Goal: Information Seeking & Learning: Learn about a topic

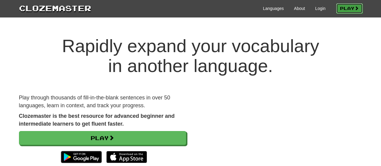
click at [353, 11] on link "Play" at bounding box center [349, 8] width 26 height 10
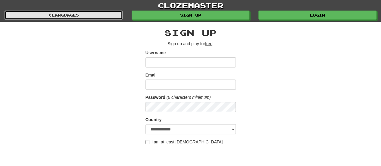
click at [74, 14] on link "Languages" at bounding box center [64, 15] width 118 height 9
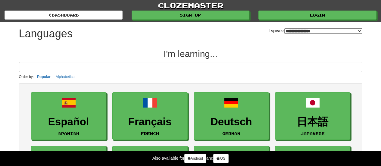
select select "*******"
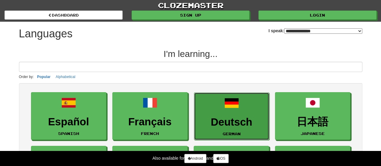
click at [225, 117] on h3 "Deutsch" at bounding box center [231, 122] width 69 height 12
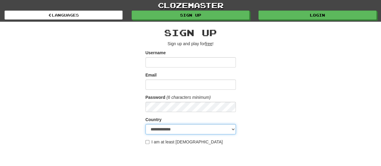
click at [231, 126] on select "**********" at bounding box center [190, 129] width 90 height 10
select select "**"
click at [145, 124] on select "**********" at bounding box center [190, 129] width 90 height 10
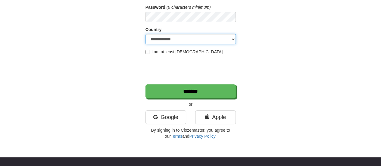
scroll to position [98, 0]
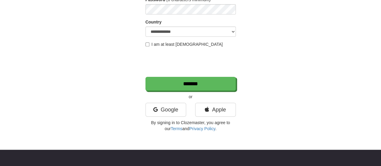
click at [155, 101] on div "**********" at bounding box center [190, 30] width 90 height 201
click at [156, 104] on link "Google" at bounding box center [165, 110] width 41 height 14
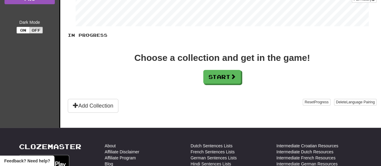
scroll to position [97, 0]
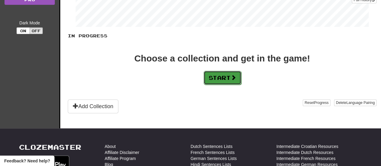
click at [207, 72] on button "Start" at bounding box center [223, 78] width 38 height 14
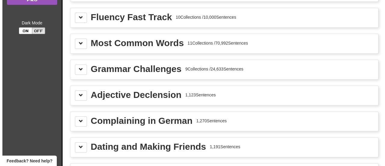
scroll to position [0, 0]
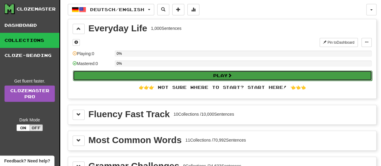
click at [249, 76] on button "Play" at bounding box center [222, 75] width 299 height 10
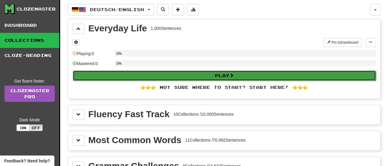
select select "**"
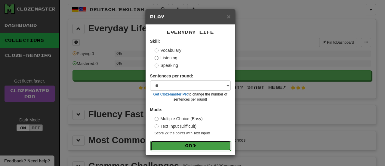
click at [202, 144] on button "Go" at bounding box center [191, 146] width 81 height 10
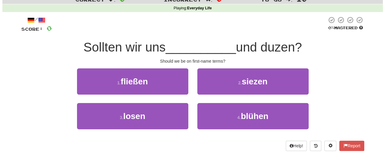
scroll to position [26, 0]
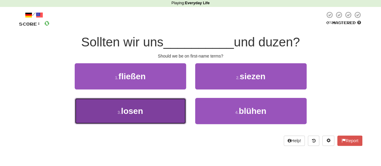
click at [105, 117] on button "3 . losen" at bounding box center [130, 111] width 111 height 26
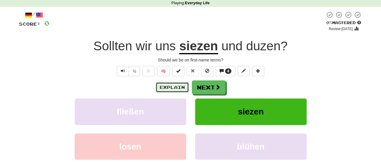
click at [178, 89] on button "Explain" at bounding box center [172, 87] width 33 height 10
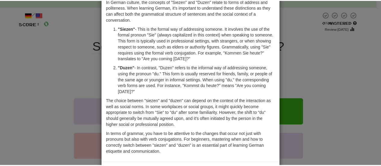
scroll to position [31, 0]
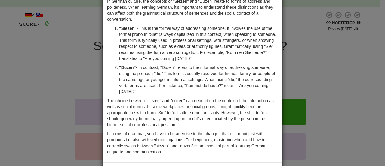
click at [354, 24] on div "× Explanation In German culture, the concepts of "Siezen" and "Duzen" relate to…" at bounding box center [192, 83] width 385 height 166
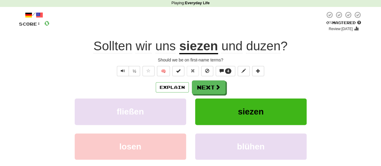
scroll to position [0, 0]
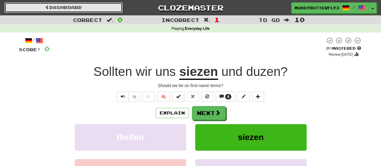
click at [48, 7] on span at bounding box center [47, 7] width 4 height 4
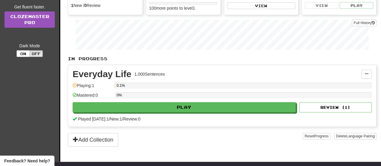
scroll to position [75, 0]
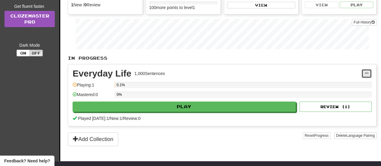
click at [369, 74] on button at bounding box center [366, 73] width 10 height 9
click at [366, 74] on button at bounding box center [366, 73] width 10 height 9
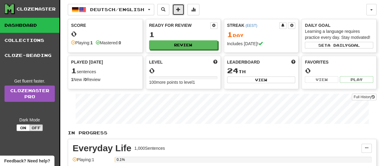
click at [184, 9] on button at bounding box center [178, 9] width 12 height 11
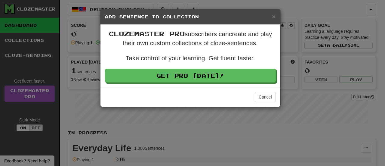
click at [267, 16] on h5 "Add Sentence to Collection" at bounding box center [190, 17] width 171 height 6
click at [272, 17] on h5 "Add Sentence to Collection" at bounding box center [190, 17] width 171 height 6
click at [274, 16] on span "×" at bounding box center [274, 16] width 4 height 7
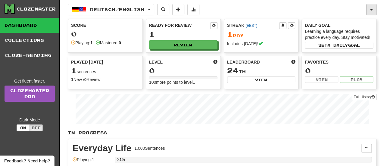
click at [368, 10] on button "button" at bounding box center [371, 9] width 10 height 11
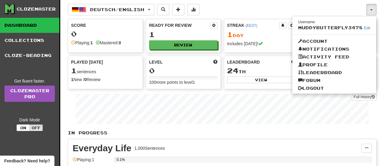
click at [281, 12] on div "Deutsch / English Deutsch / English Streak: 1 Review: 1 Points today: 0 Languag…" at bounding box center [217, 9] width 298 height 11
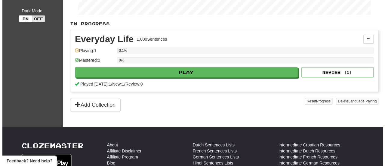
scroll to position [112, 0]
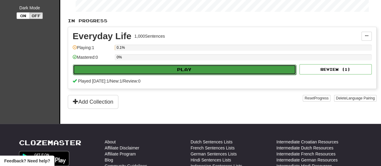
click at [153, 73] on button "Play" at bounding box center [184, 69] width 223 height 10
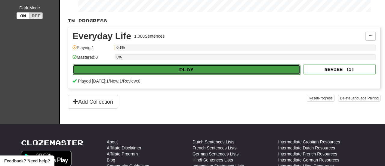
select select "**"
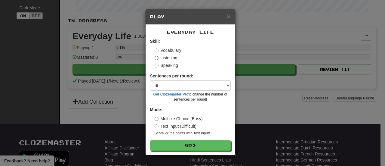
click at [159, 57] on label "Listening" at bounding box center [166, 58] width 23 height 6
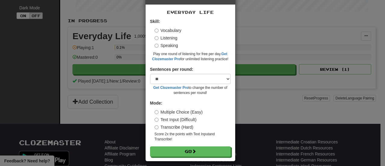
scroll to position [24, 0]
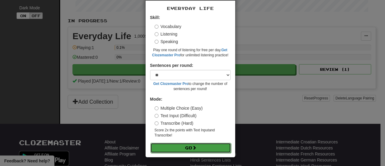
click at [182, 148] on button "Go" at bounding box center [191, 148] width 81 height 10
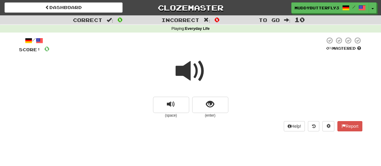
click at [195, 70] on span at bounding box center [191, 71] width 30 height 30
click at [175, 112] on button "replay audio" at bounding box center [171, 105] width 36 height 16
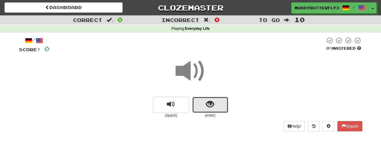
click at [209, 113] on button "show sentence" at bounding box center [210, 105] width 36 height 16
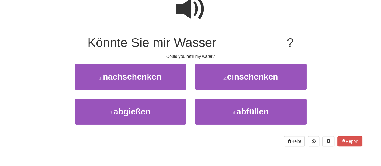
scroll to position [60, 0]
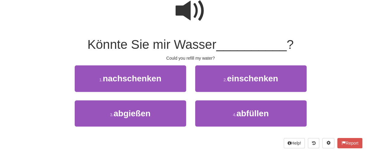
click at [201, 20] on span at bounding box center [191, 11] width 30 height 30
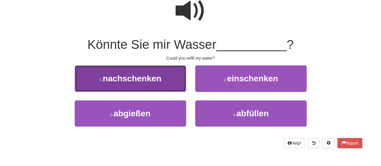
click at [168, 86] on button "1 . nachschenken" at bounding box center [130, 78] width 111 height 26
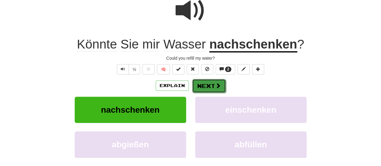
click at [222, 90] on button "Next" at bounding box center [209, 86] width 34 height 14
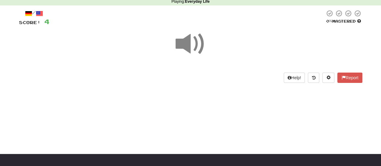
scroll to position [23, 0]
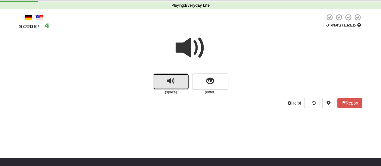
click at [173, 84] on span "replay audio" at bounding box center [171, 81] width 8 height 8
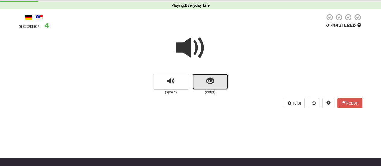
click at [214, 83] on button "show sentence" at bounding box center [210, 81] width 36 height 16
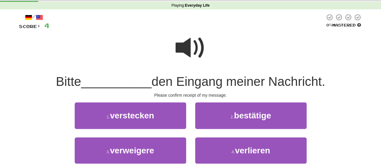
click at [199, 50] on span at bounding box center [191, 48] width 30 height 30
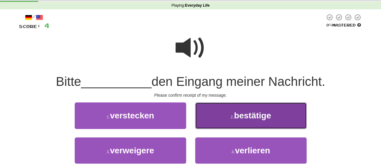
click at [260, 116] on span "bestätige" at bounding box center [252, 115] width 37 height 9
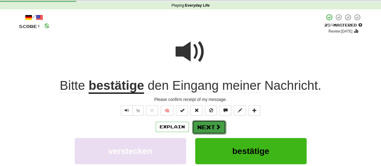
click at [212, 128] on button "Next" at bounding box center [209, 127] width 34 height 14
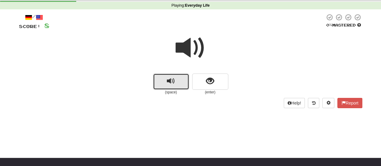
click at [179, 85] on button "replay audio" at bounding box center [171, 81] width 36 height 16
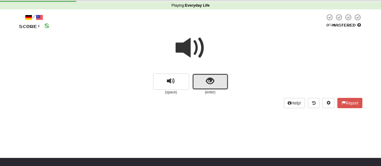
click at [212, 85] on span "show sentence" at bounding box center [210, 81] width 8 height 8
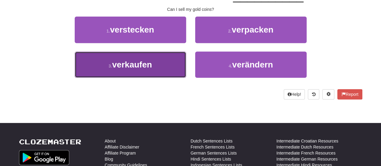
click at [122, 69] on span "verkaufen" at bounding box center [132, 64] width 40 height 9
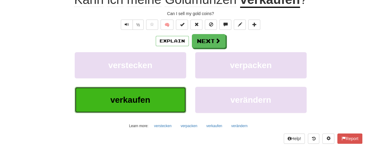
scroll to position [113, 0]
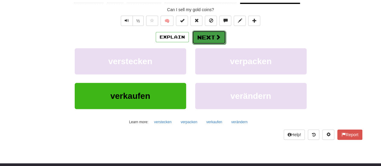
click at [202, 39] on button "Next" at bounding box center [209, 37] width 34 height 14
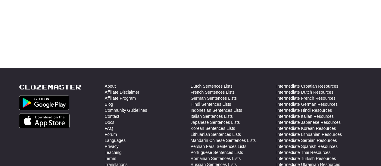
scroll to position [0, 0]
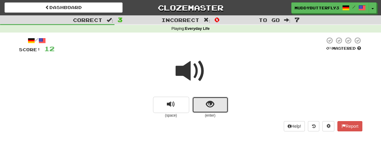
click at [198, 104] on button "show sentence" at bounding box center [210, 105] width 36 height 16
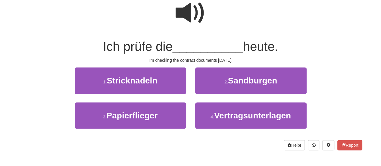
scroll to position [57, 0]
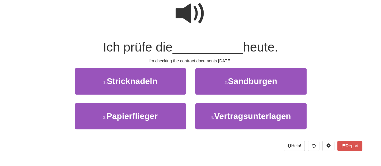
click at [184, 19] on span at bounding box center [191, 13] width 30 height 30
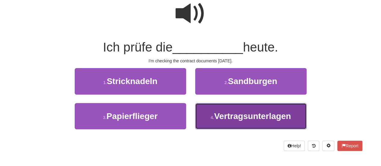
click at [229, 121] on button "4 . Vertragsunterlagen" at bounding box center [250, 116] width 111 height 26
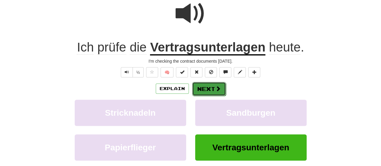
click at [211, 89] on button "Next" at bounding box center [209, 89] width 34 height 14
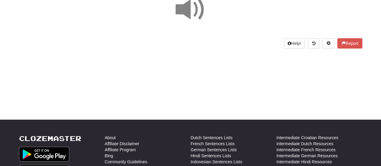
click at [193, 8] on span at bounding box center [191, 10] width 30 height 30
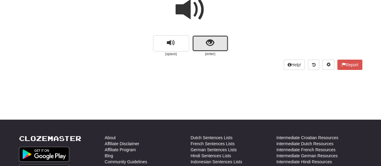
click at [216, 41] on button "show sentence" at bounding box center [210, 43] width 36 height 16
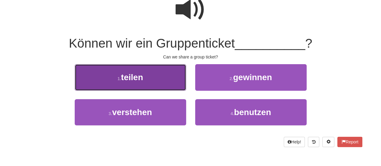
click at [126, 84] on button "1 . teilen" at bounding box center [130, 77] width 111 height 26
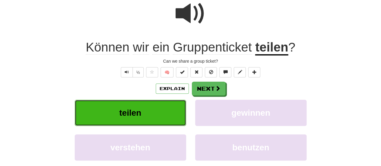
scroll to position [66, 0]
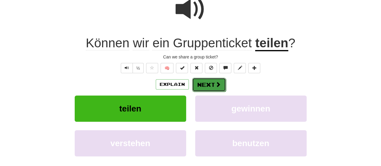
click at [213, 88] on button "Next" at bounding box center [209, 85] width 34 height 14
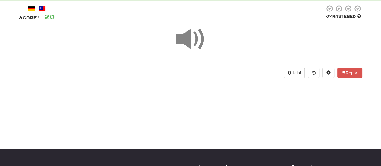
scroll to position [0, 0]
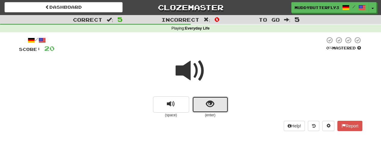
click at [205, 102] on button "show sentence" at bounding box center [210, 104] width 36 height 16
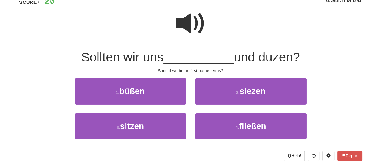
scroll to position [48, 0]
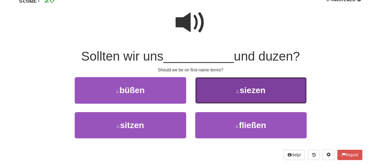
click at [239, 86] on button "2 . siezen" at bounding box center [250, 90] width 111 height 26
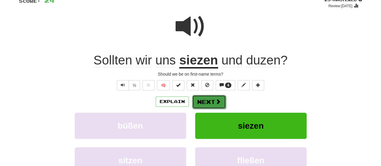
click at [218, 103] on span at bounding box center [217, 101] width 5 height 5
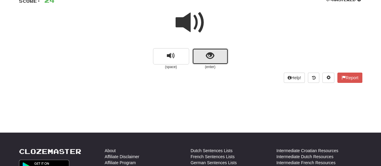
click at [209, 52] on span "show sentence" at bounding box center [210, 56] width 8 height 8
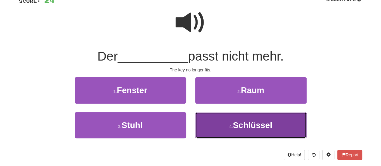
click at [254, 128] on span "Schlüssel" at bounding box center [252, 124] width 39 height 9
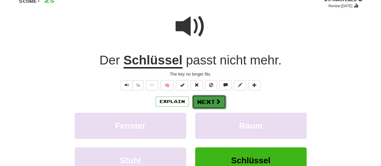
click at [212, 102] on button "Next" at bounding box center [209, 102] width 34 height 14
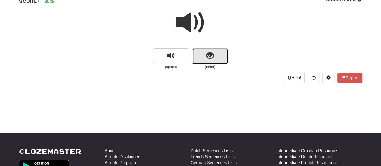
click at [212, 64] on button "show sentence" at bounding box center [210, 56] width 36 height 16
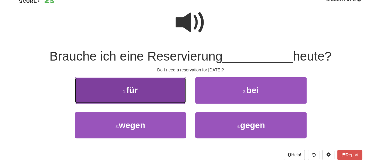
click at [131, 84] on button "1 . für" at bounding box center [130, 90] width 111 height 26
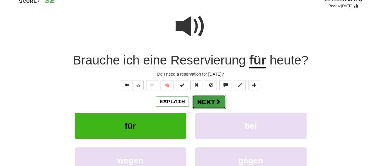
click at [216, 101] on span at bounding box center [217, 101] width 5 height 5
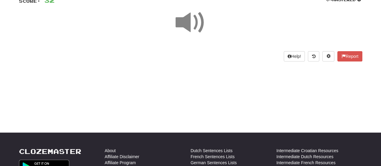
scroll to position [7, 0]
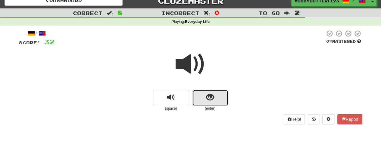
click at [199, 102] on button "show sentence" at bounding box center [210, 98] width 36 height 16
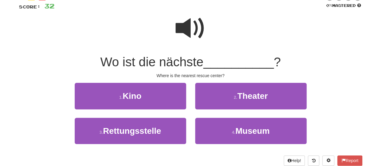
scroll to position [44, 0]
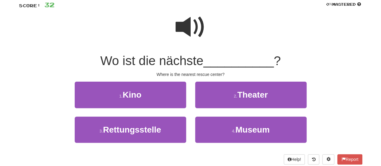
click at [204, 36] on span at bounding box center [191, 27] width 30 height 30
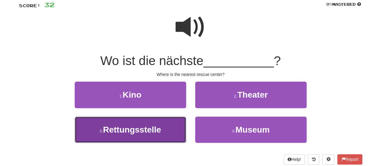
click at [129, 136] on button "3 . Rettungsstelle" at bounding box center [130, 130] width 111 height 26
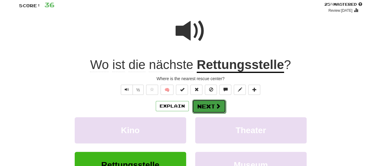
click at [217, 104] on span at bounding box center [217, 105] width 5 height 5
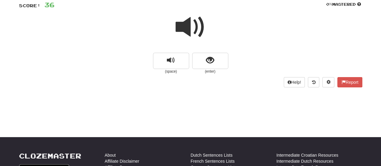
click at [198, 33] on span at bounding box center [191, 27] width 30 height 30
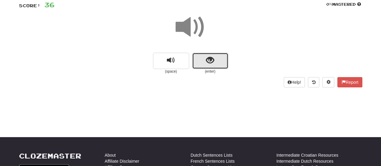
click at [216, 59] on button "show sentence" at bounding box center [210, 61] width 36 height 16
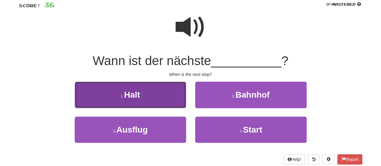
click at [113, 95] on button "1 . Halt" at bounding box center [130, 95] width 111 height 26
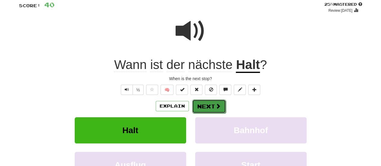
click at [203, 106] on button "Next" at bounding box center [209, 106] width 34 height 14
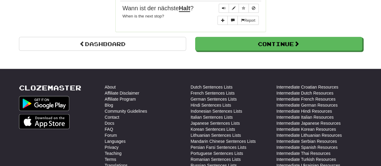
scroll to position [593, 0]
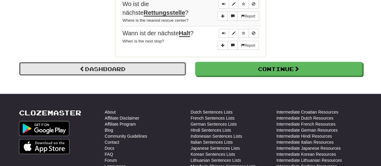
click at [125, 66] on link "Dashboard" at bounding box center [102, 69] width 167 height 14
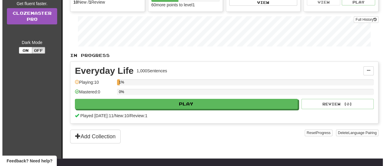
scroll to position [109, 0]
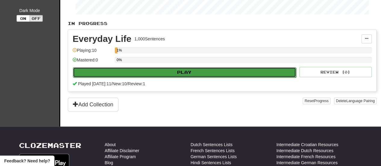
click at [197, 67] on button "Play" at bounding box center [184, 72] width 223 height 10
select select "**"
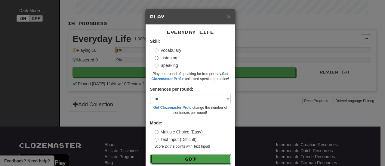
click at [203, 157] on button "Go" at bounding box center [191, 159] width 81 height 10
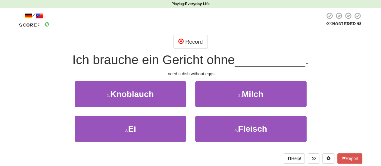
scroll to position [27, 0]
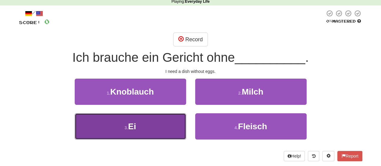
click at [154, 126] on button "3 . Ei" at bounding box center [130, 126] width 111 height 26
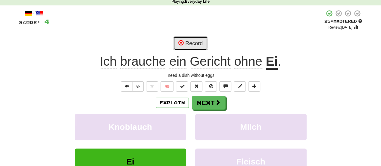
click at [184, 42] on button "Record" at bounding box center [190, 43] width 35 height 14
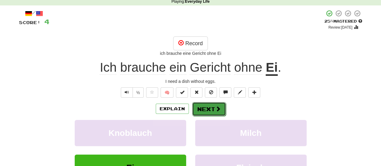
click at [219, 108] on span at bounding box center [217, 108] width 5 height 5
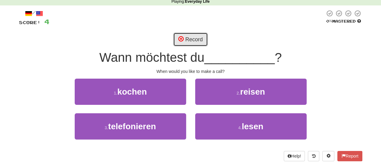
click at [198, 39] on button "Record" at bounding box center [190, 40] width 35 height 14
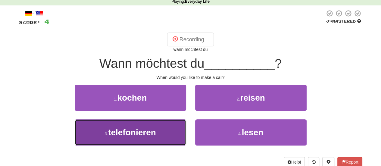
click at [149, 132] on span "telefonieren" at bounding box center [132, 132] width 48 height 9
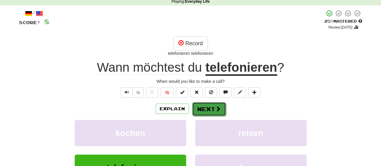
click at [218, 109] on span at bounding box center [217, 108] width 5 height 5
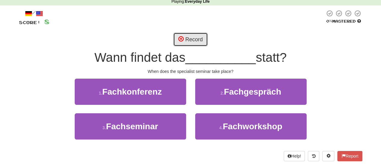
click at [189, 38] on button "Record" at bounding box center [190, 40] width 35 height 14
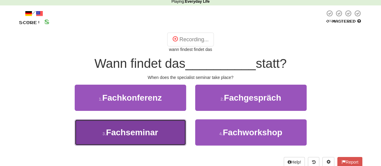
click at [155, 129] on span "Fachseminar" at bounding box center [132, 132] width 52 height 9
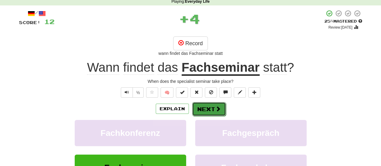
click at [215, 111] on span at bounding box center [217, 108] width 5 height 5
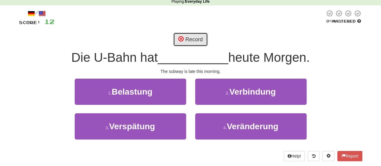
click at [197, 36] on button "Record" at bounding box center [190, 40] width 35 height 14
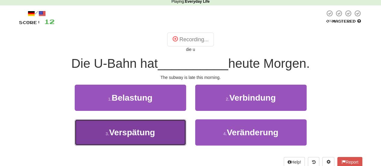
click at [149, 129] on span "Verspätung" at bounding box center [132, 132] width 46 height 9
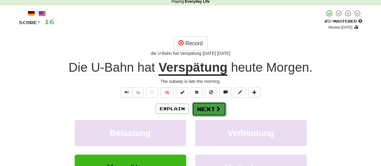
click at [216, 112] on button "Next" at bounding box center [209, 109] width 34 height 14
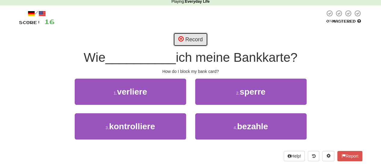
click at [195, 42] on button "Record" at bounding box center [190, 40] width 35 height 14
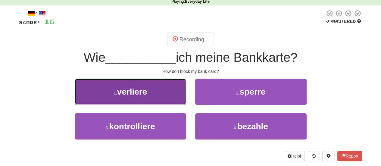
click at [143, 98] on button "1 . verliere" at bounding box center [130, 92] width 111 height 26
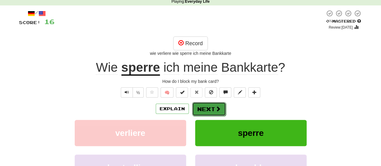
click at [213, 108] on button "Next" at bounding box center [209, 109] width 34 height 14
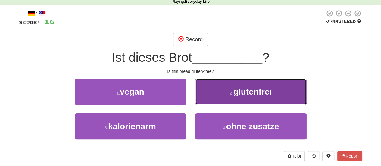
click at [254, 96] on button "2 . glutenfrei" at bounding box center [250, 92] width 111 height 26
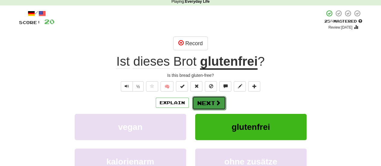
click at [216, 101] on span at bounding box center [217, 102] width 5 height 5
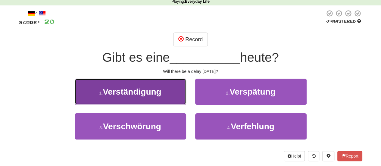
click at [171, 95] on button "1 . Verständigung" at bounding box center [130, 92] width 111 height 26
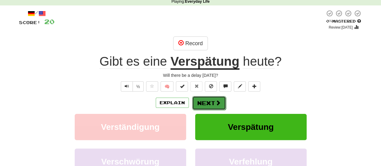
click at [223, 97] on button "Next" at bounding box center [209, 103] width 34 height 14
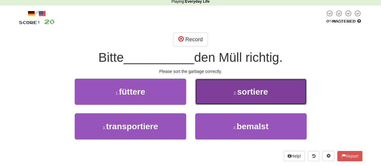
click at [229, 94] on button "2 . sortiere" at bounding box center [250, 92] width 111 height 26
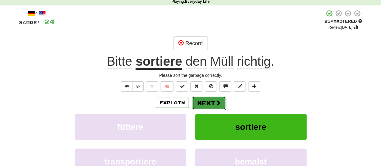
click at [200, 106] on button "Next" at bounding box center [209, 103] width 34 height 14
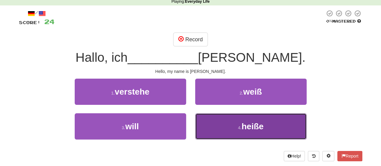
click at [244, 125] on span "heiße" at bounding box center [252, 126] width 22 height 9
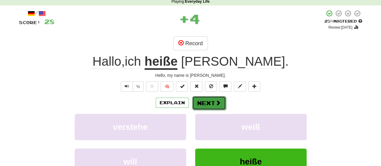
click at [217, 105] on span at bounding box center [217, 102] width 5 height 5
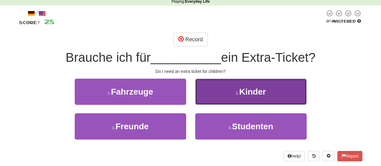
click at [275, 90] on button "2 . Kinder" at bounding box center [250, 92] width 111 height 26
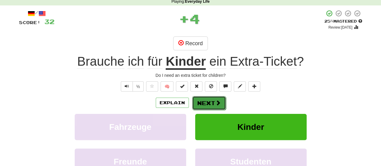
click at [215, 103] on span at bounding box center [217, 102] width 5 height 5
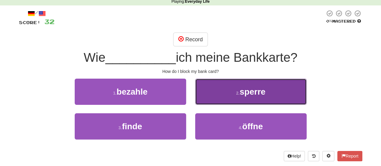
click at [280, 90] on button "2 . sperre" at bounding box center [250, 92] width 111 height 26
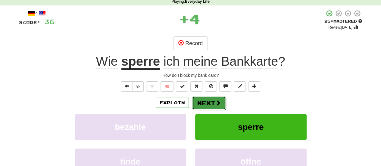
click at [216, 107] on button "Next" at bounding box center [209, 103] width 34 height 14
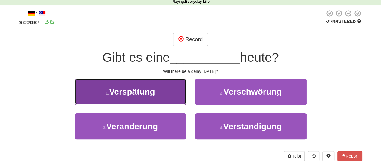
click at [166, 96] on button "1 . Verspätung" at bounding box center [130, 92] width 111 height 26
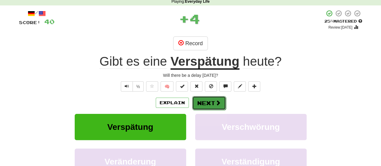
click at [218, 101] on span at bounding box center [217, 102] width 5 height 5
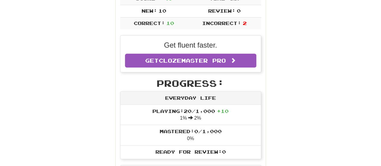
scroll to position [0, 0]
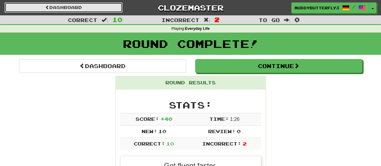
click at [78, 7] on link "Dashboard" at bounding box center [64, 7] width 118 height 10
